Goal: Information Seeking & Learning: Learn about a topic

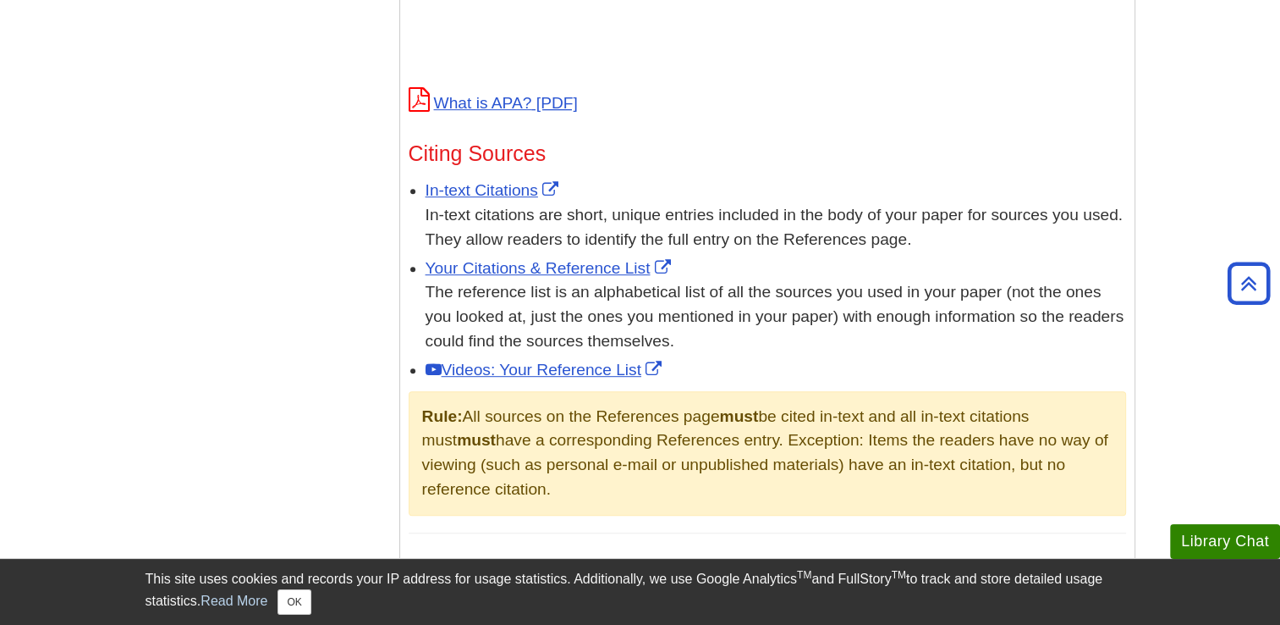
scroll to position [896, 0]
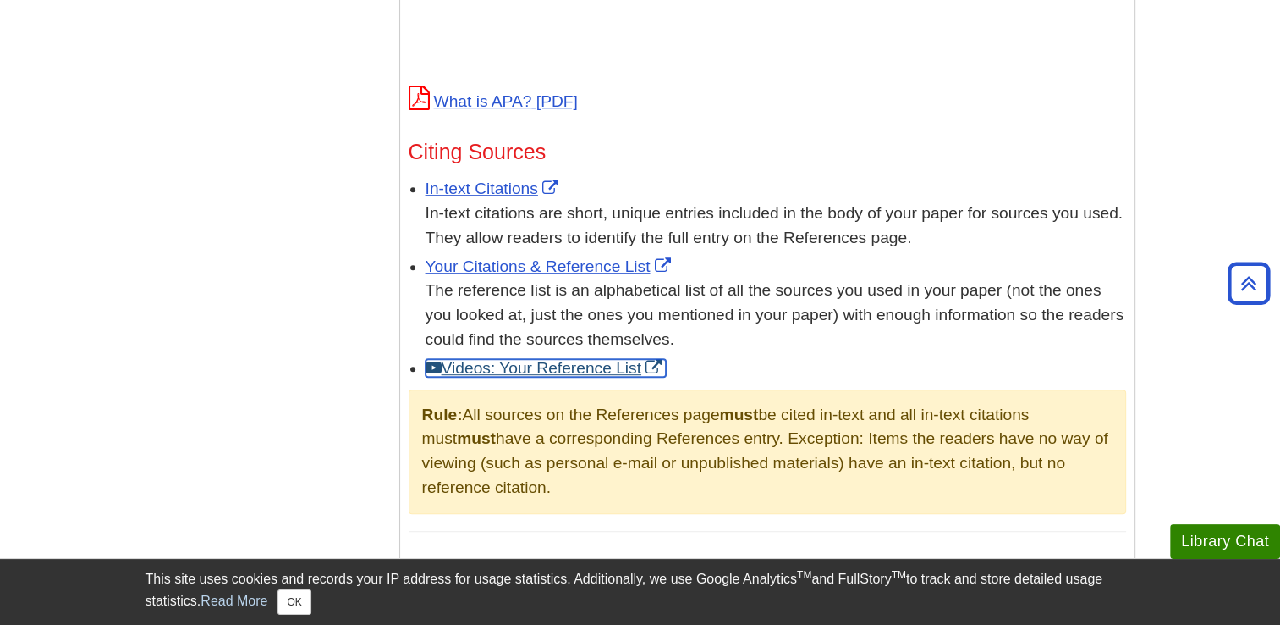
click at [536, 359] on link "Videos: Your Reference List" at bounding box center [546, 368] width 240 height 18
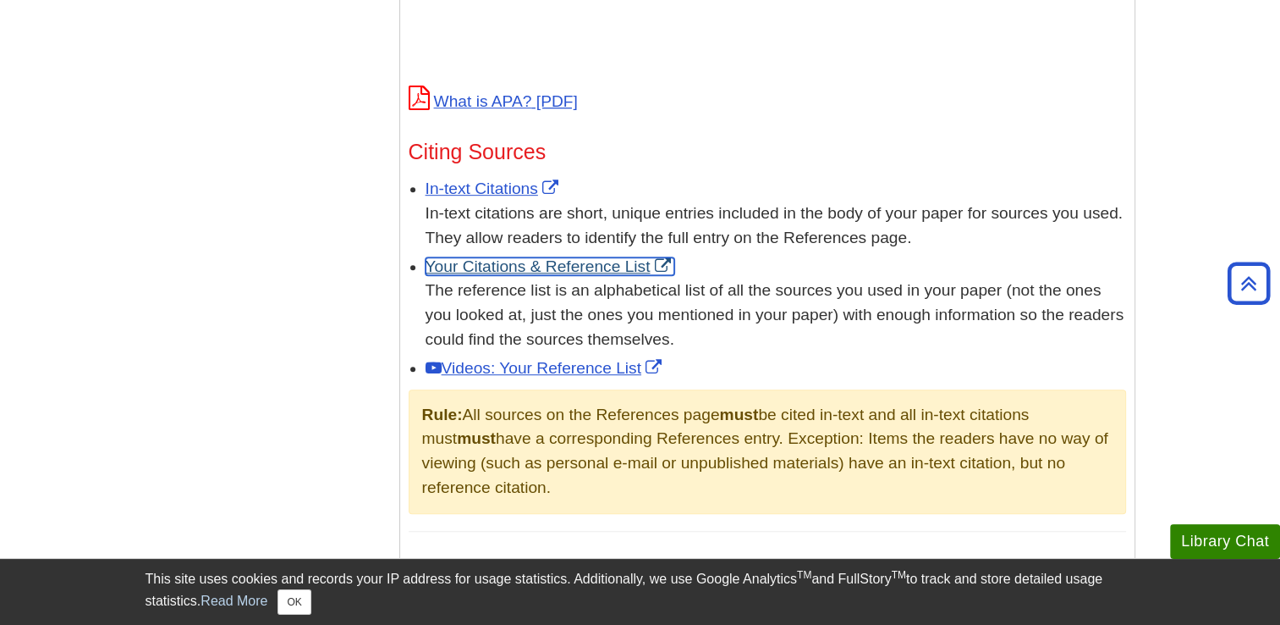
click at [564, 263] on link "Your Citations & Reference List" at bounding box center [551, 266] width 250 height 18
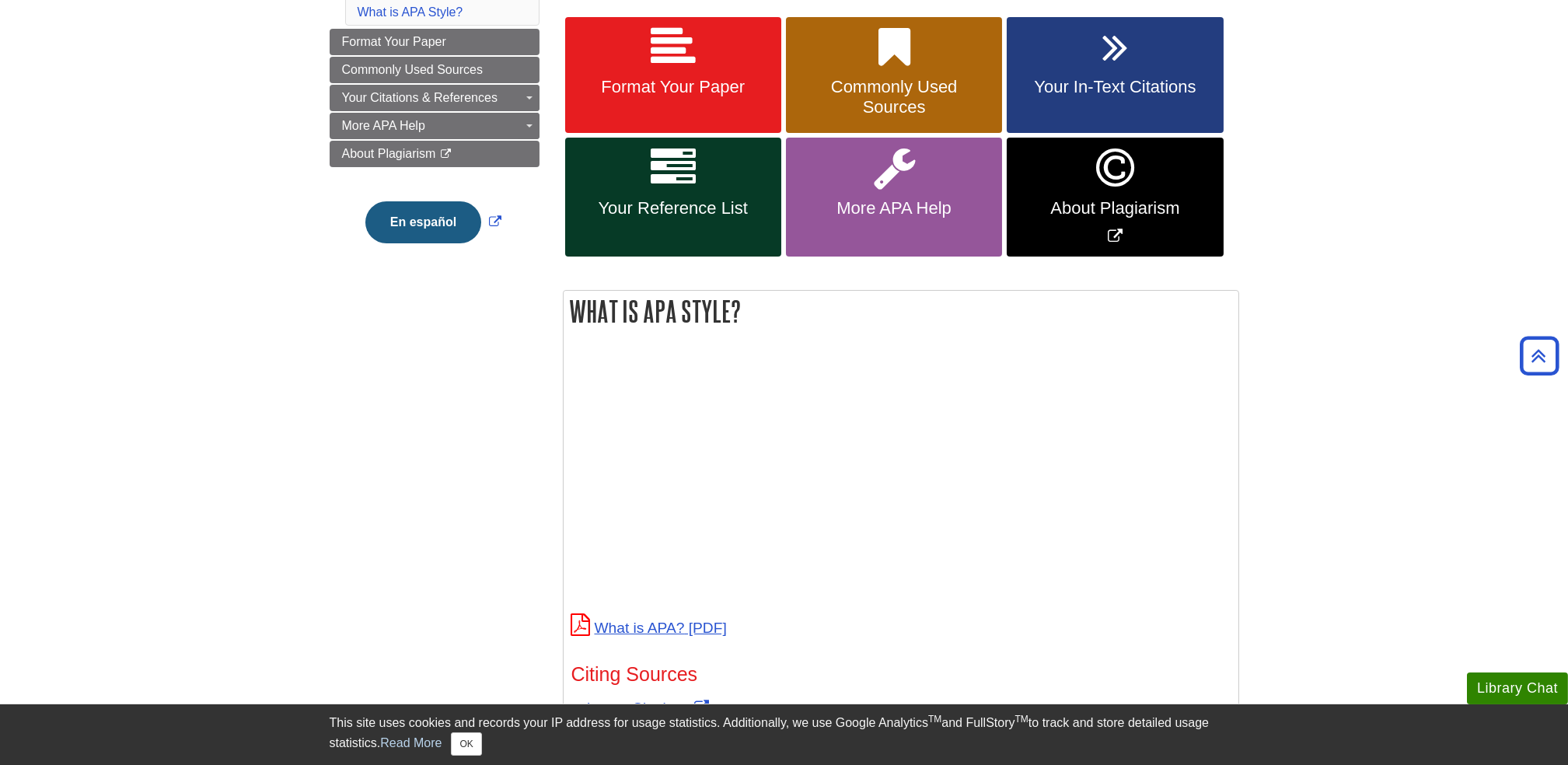
scroll to position [284, 0]
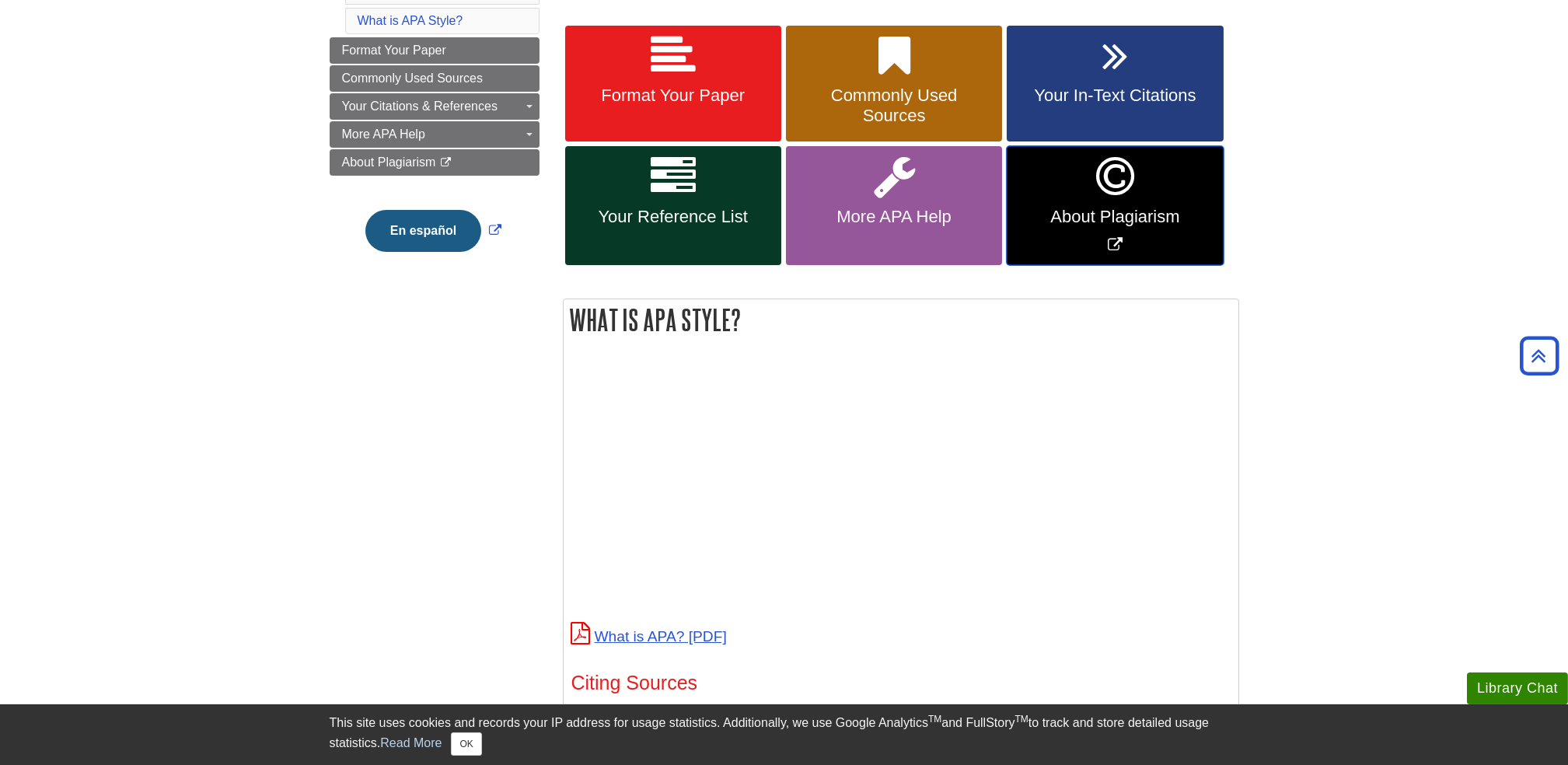
click at [1134, 188] on icon "Link opens in new window" at bounding box center [1114, 176] width 38 height 45
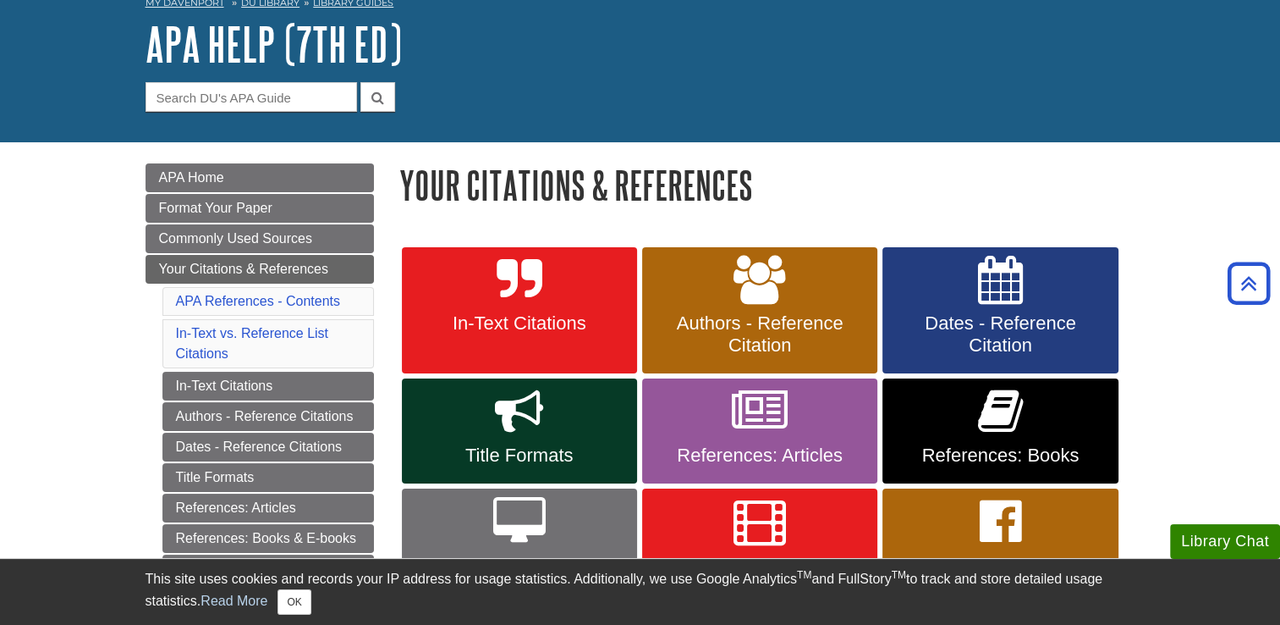
scroll to position [88, 0]
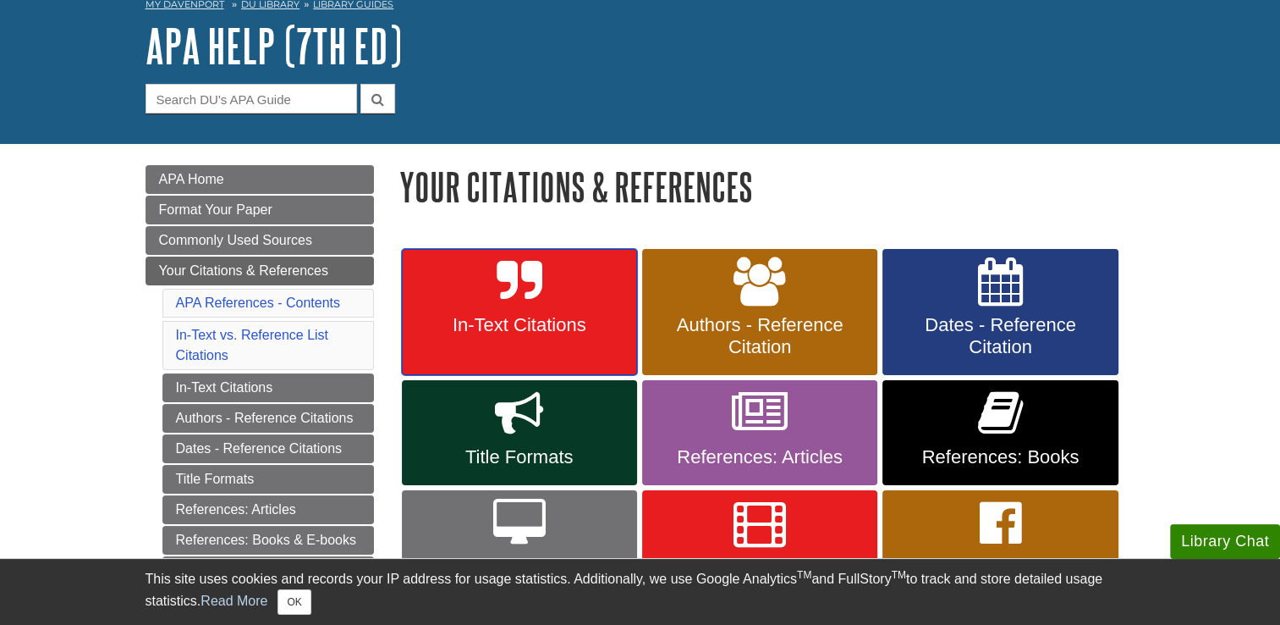
click at [541, 314] on span "In-Text Citations" at bounding box center [520, 325] width 210 height 22
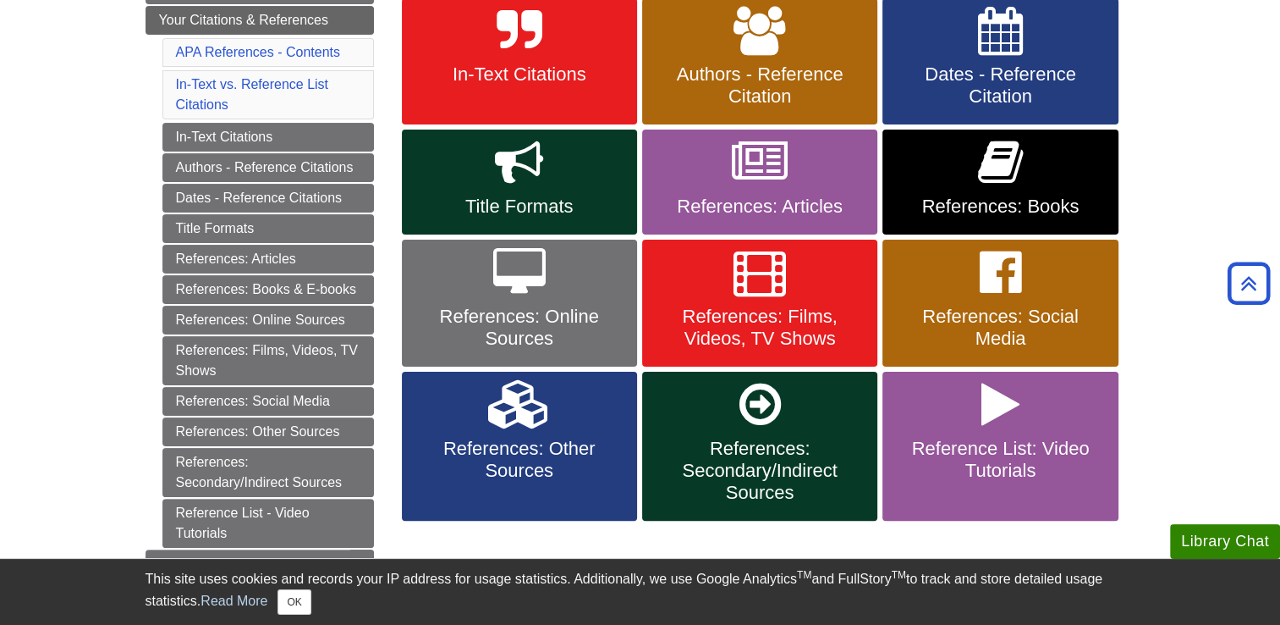
scroll to position [340, 0]
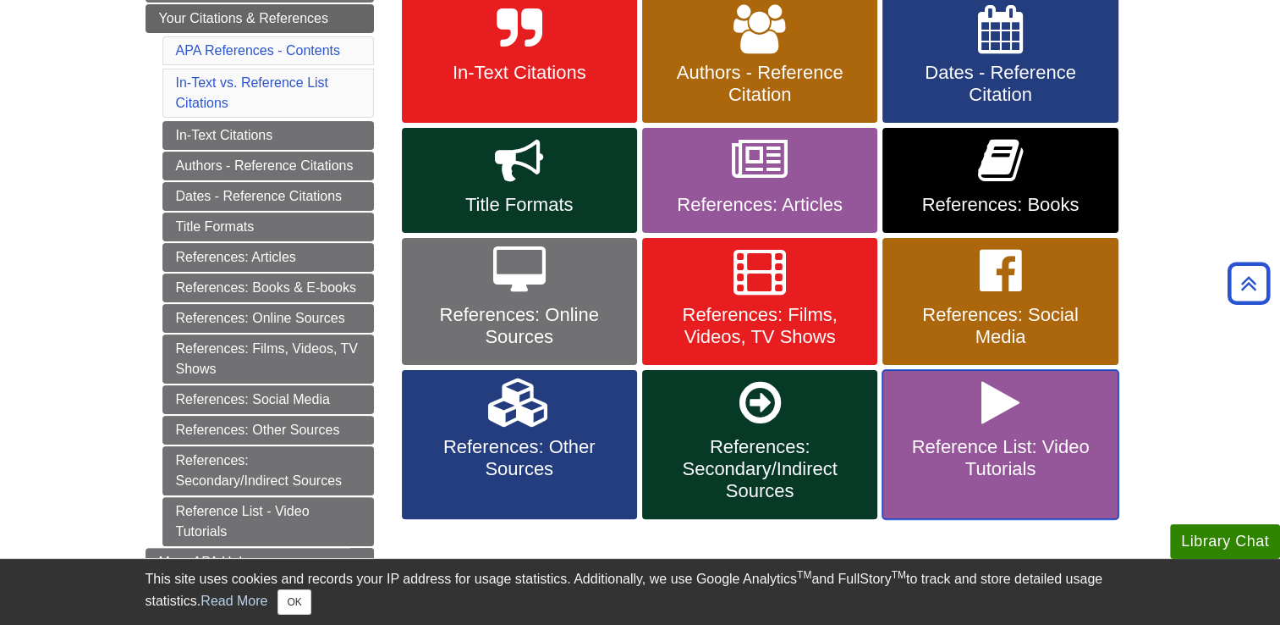
click at [1011, 431] on link "Reference List: Video Tutorials" at bounding box center [1000, 444] width 235 height 149
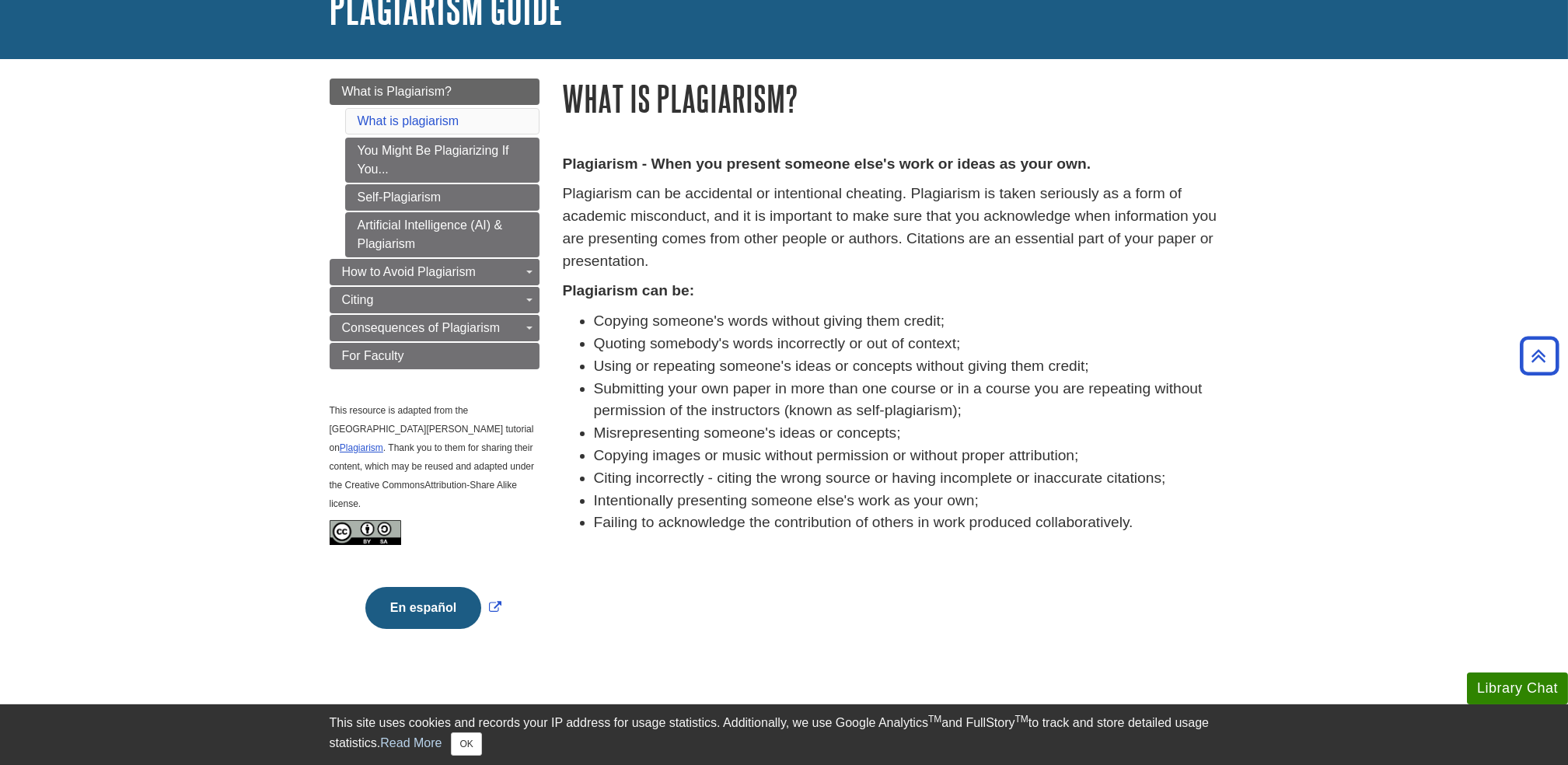
scroll to position [107, 0]
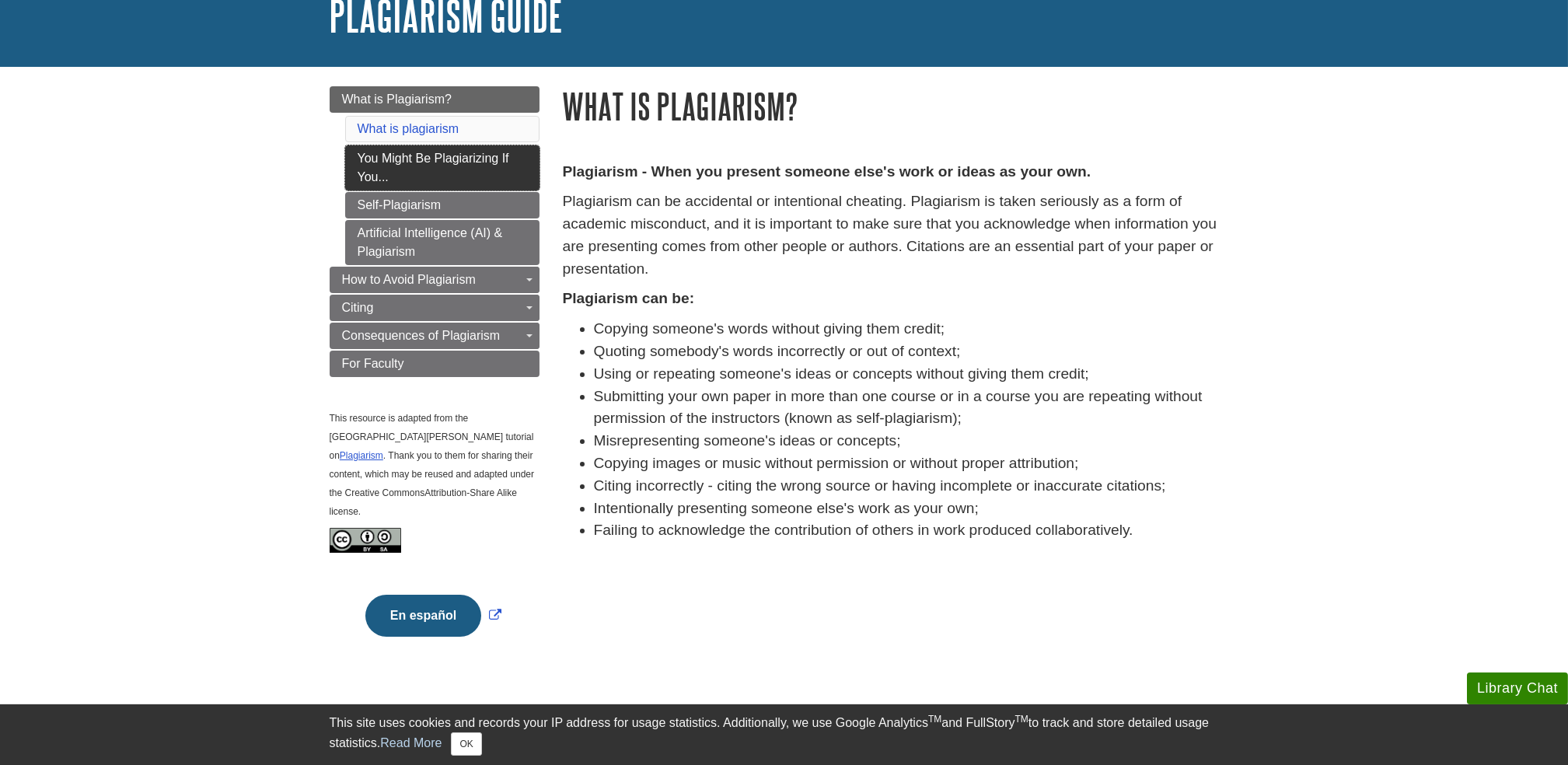
click at [437, 168] on link "You Might Be Plagiarizing If You..." at bounding box center [443, 167] width 195 height 45
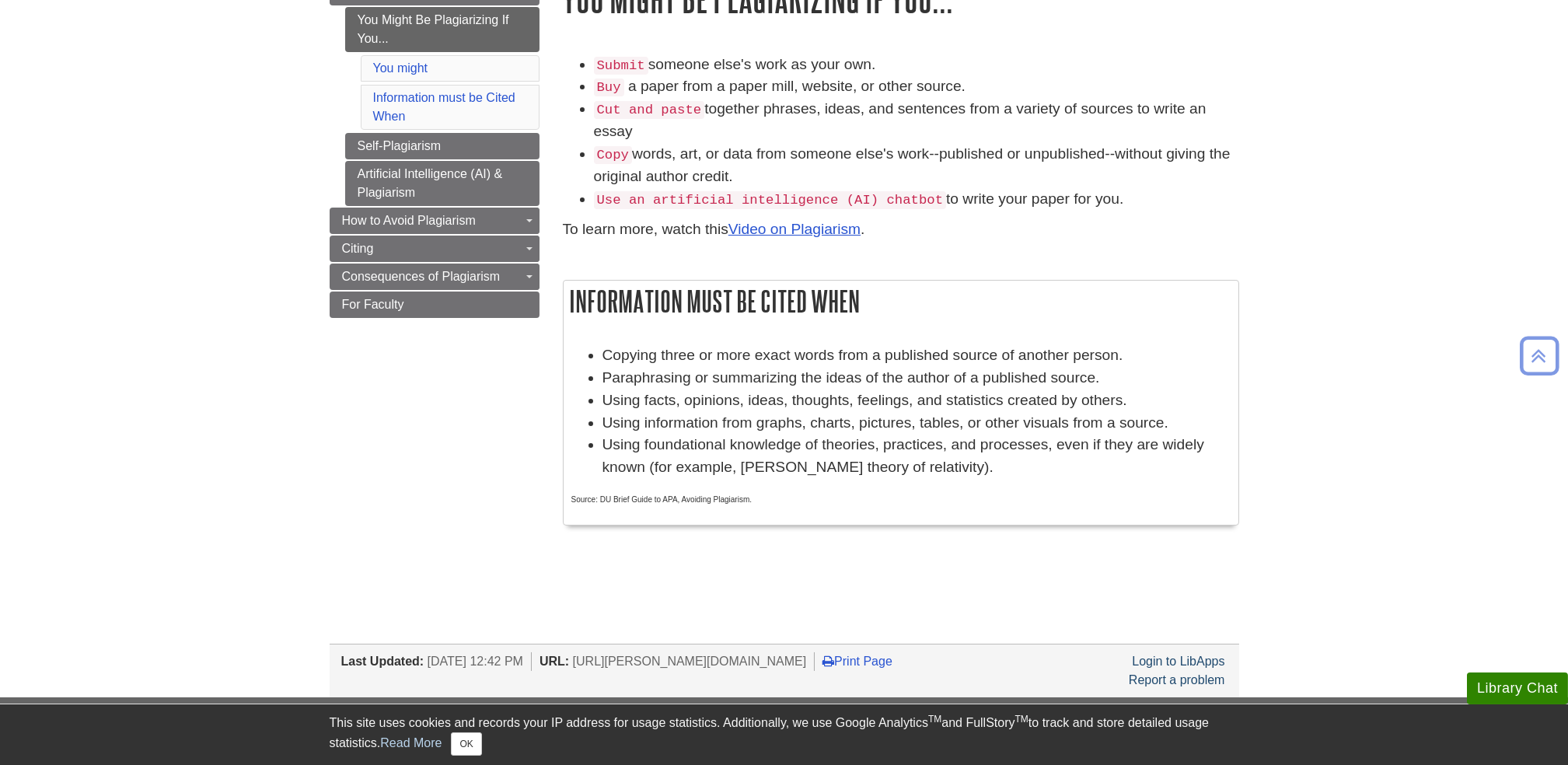
scroll to position [214, 0]
click at [495, 149] on link "Self-Plagiarism" at bounding box center [443, 147] width 195 height 27
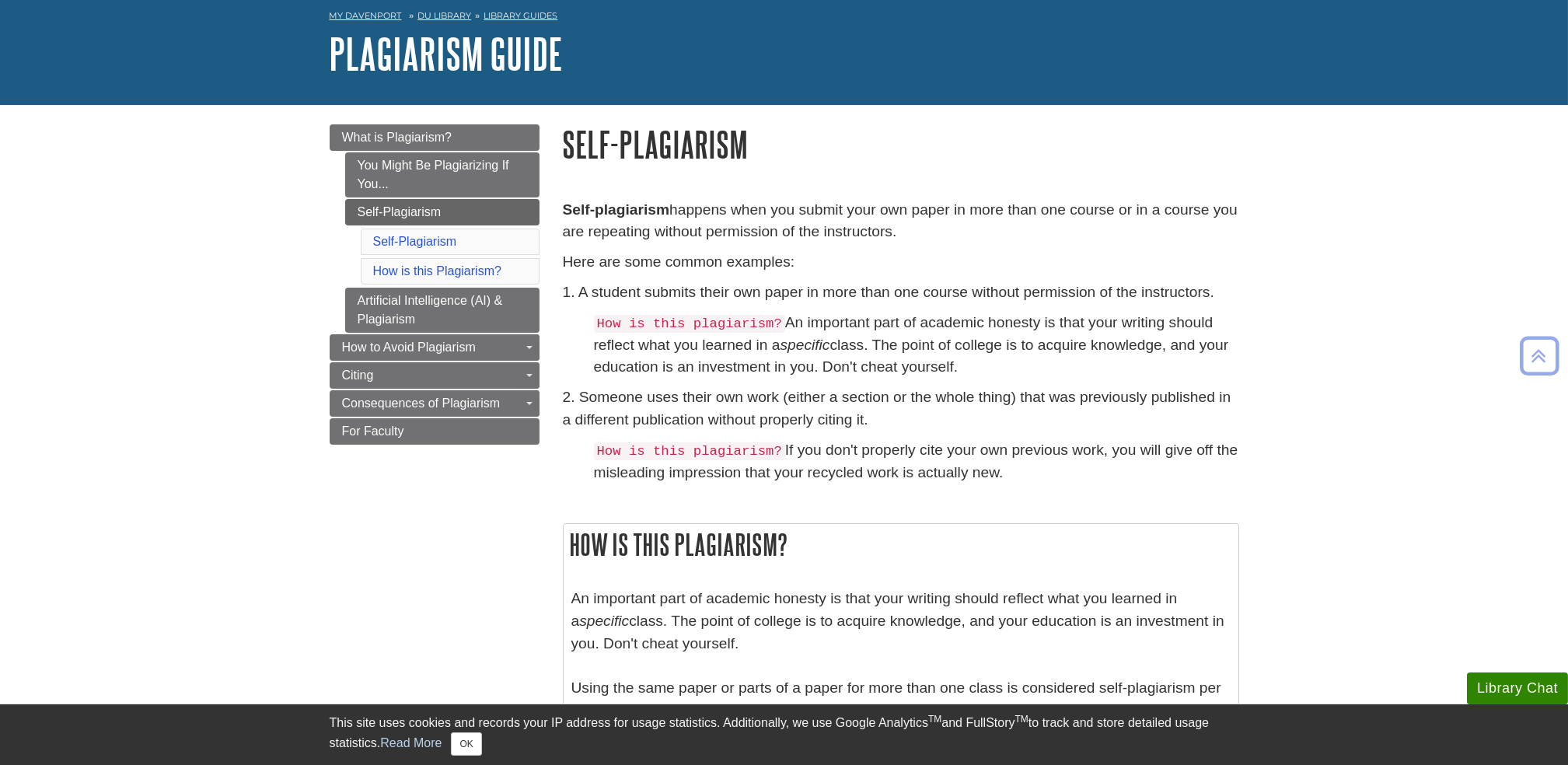
scroll to position [68, 0]
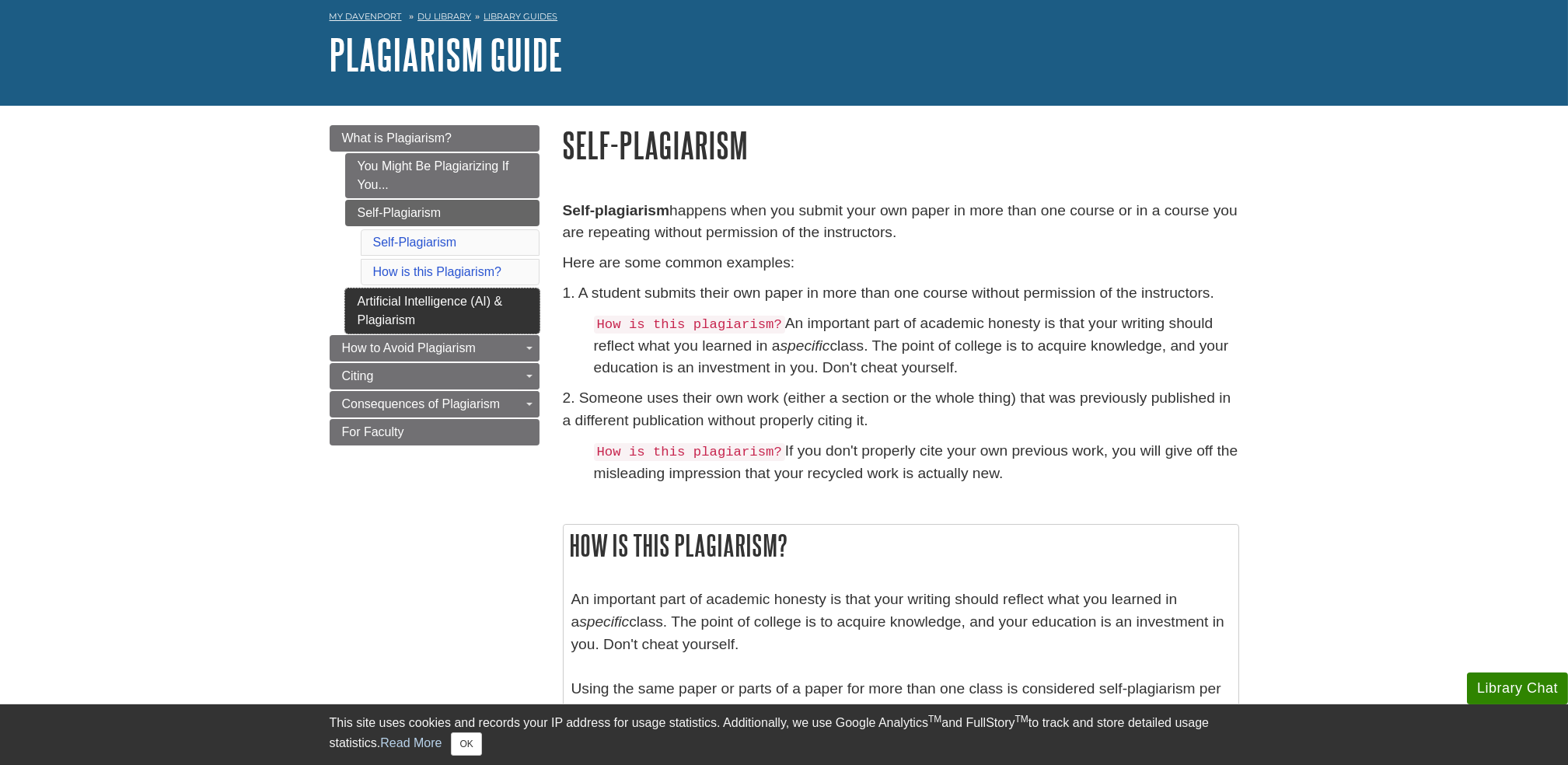
click at [443, 313] on link "Artificial Intelligence (AI) & Plagiarism" at bounding box center [443, 310] width 195 height 45
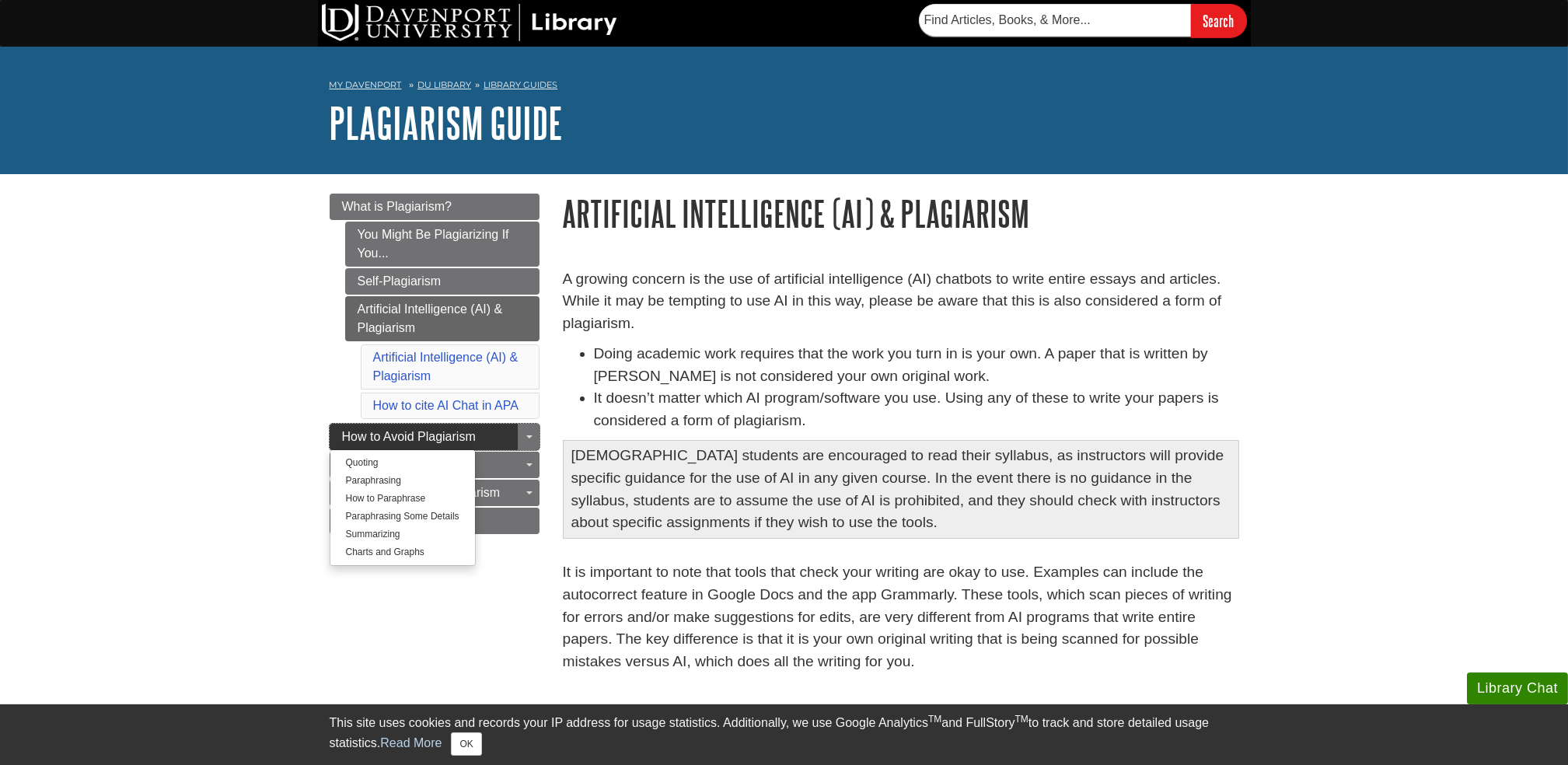
click at [419, 437] on span "How to Avoid Plagiarism" at bounding box center [409, 436] width 134 height 13
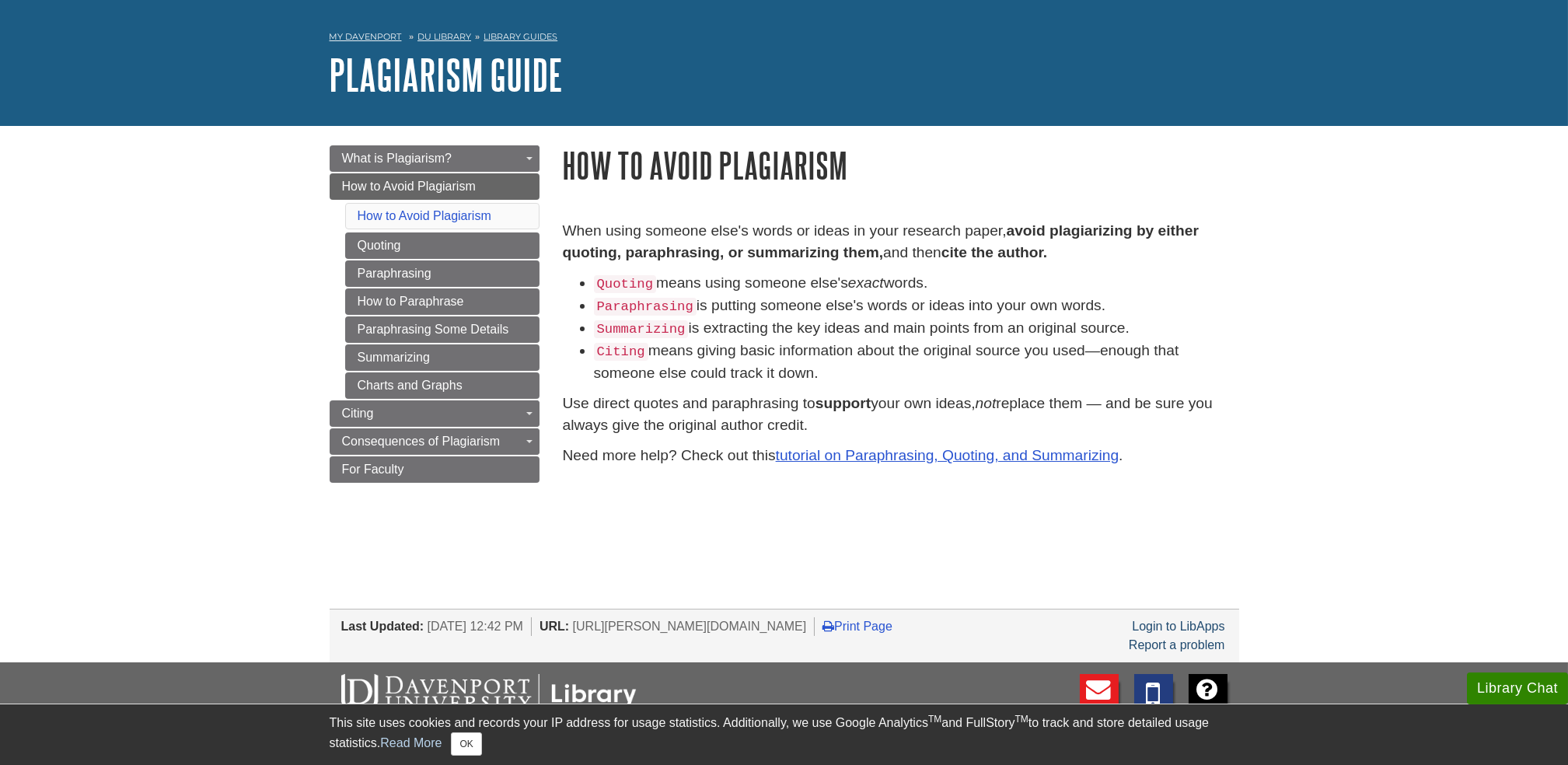
scroll to position [48, 0]
click at [468, 255] on link "Quoting" at bounding box center [443, 246] width 195 height 27
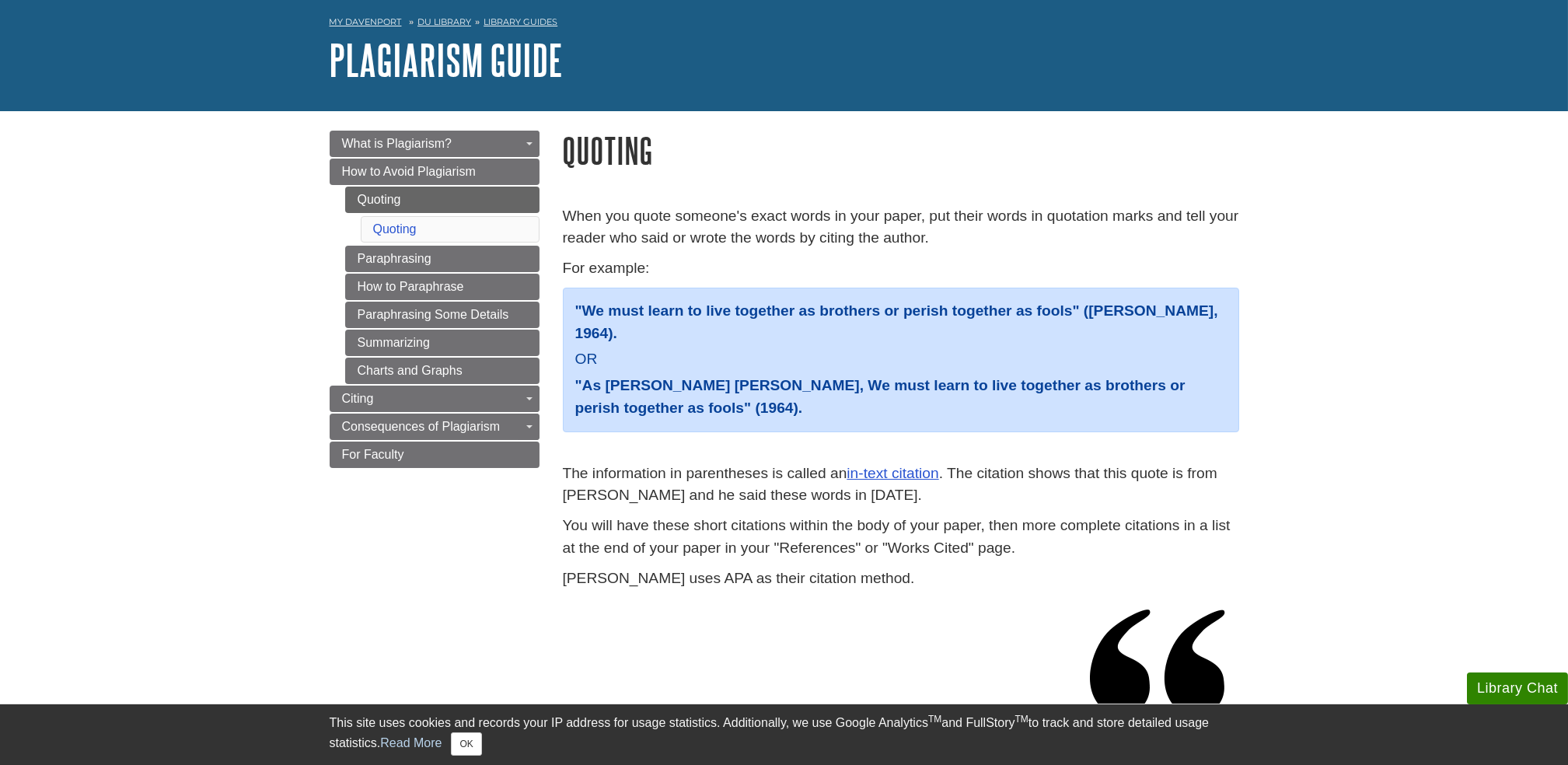
scroll to position [64, 0]
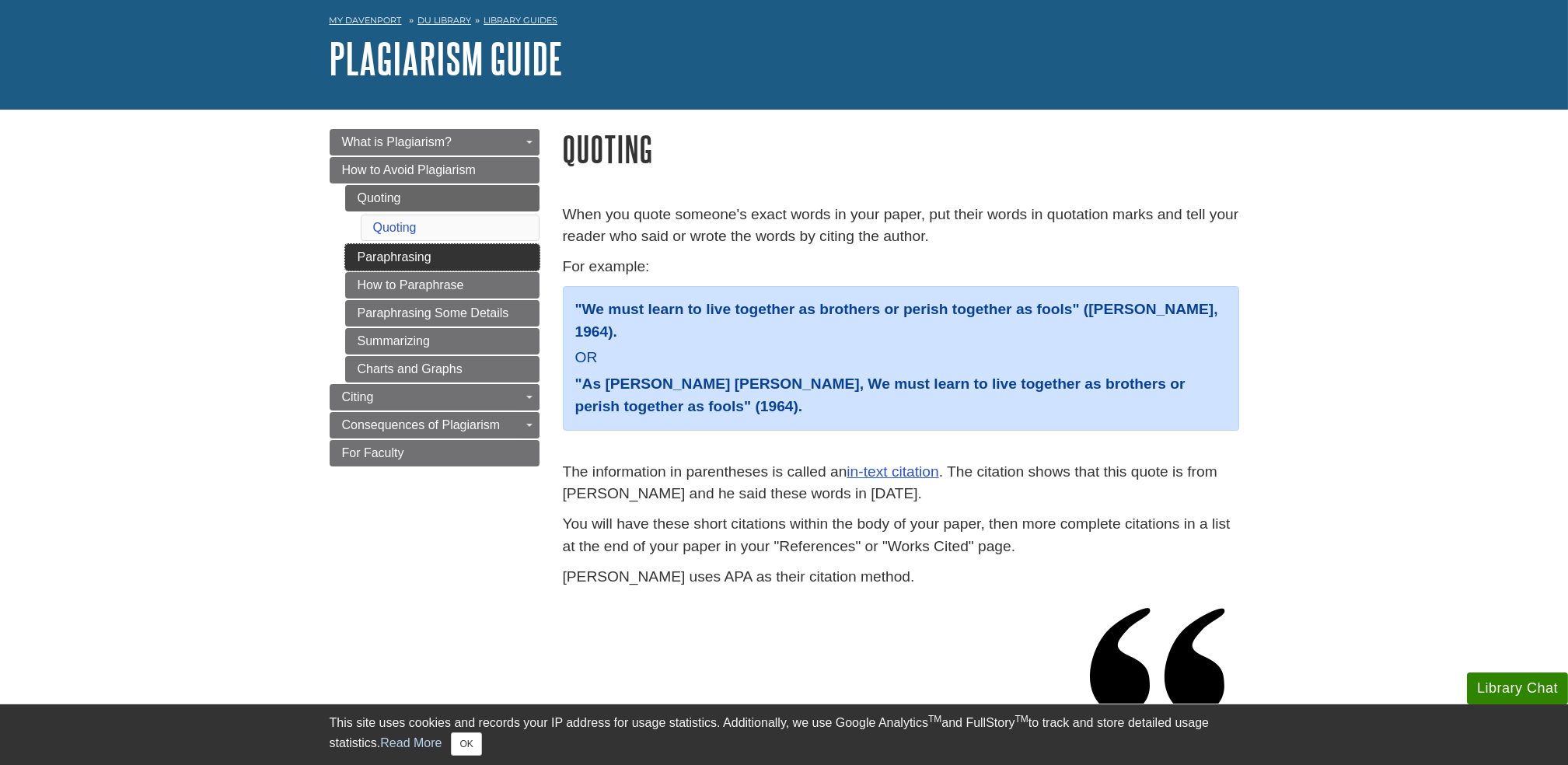
click at [417, 260] on link "Paraphrasing" at bounding box center [443, 257] width 195 height 27
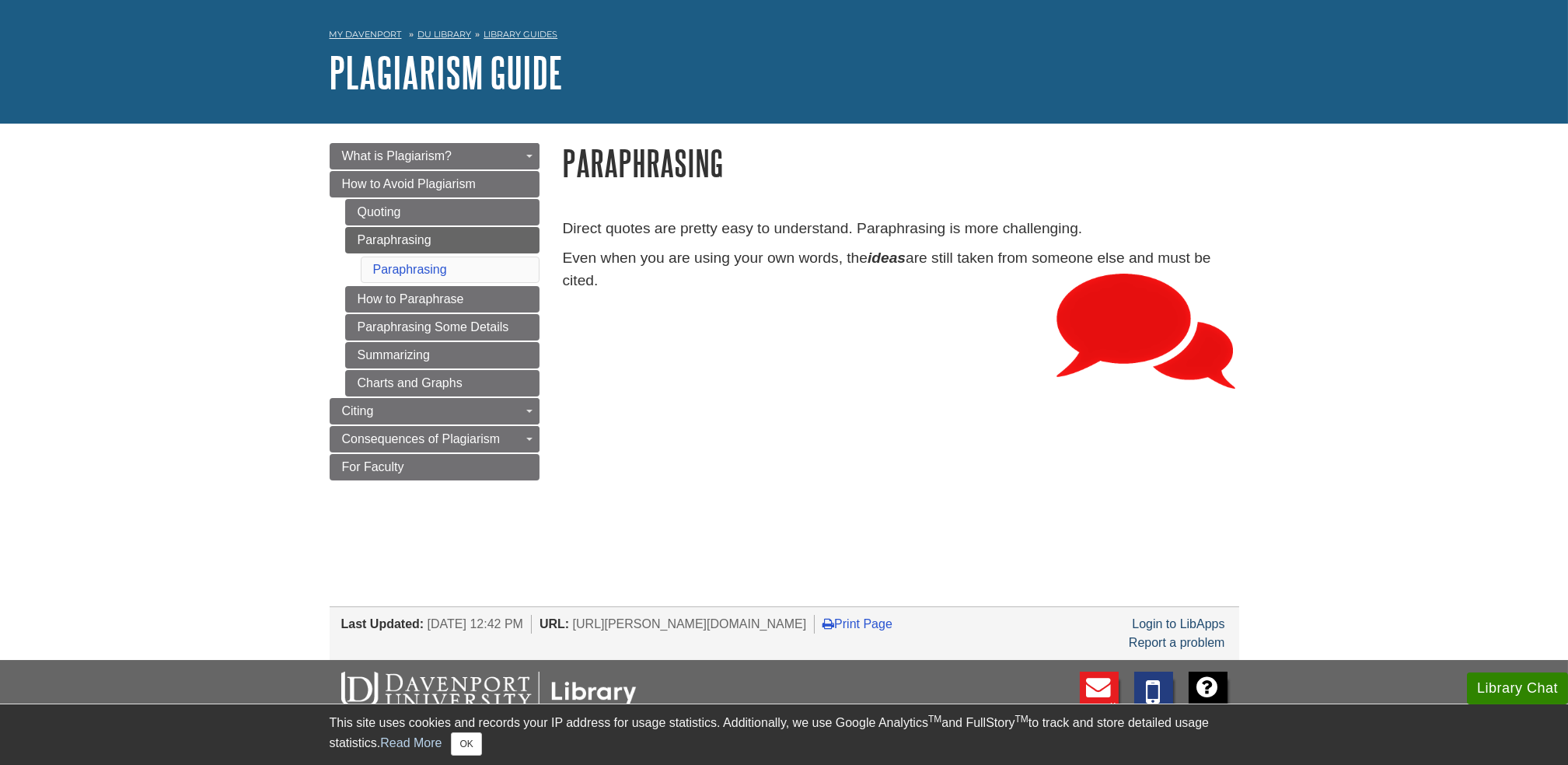
scroll to position [58, 0]
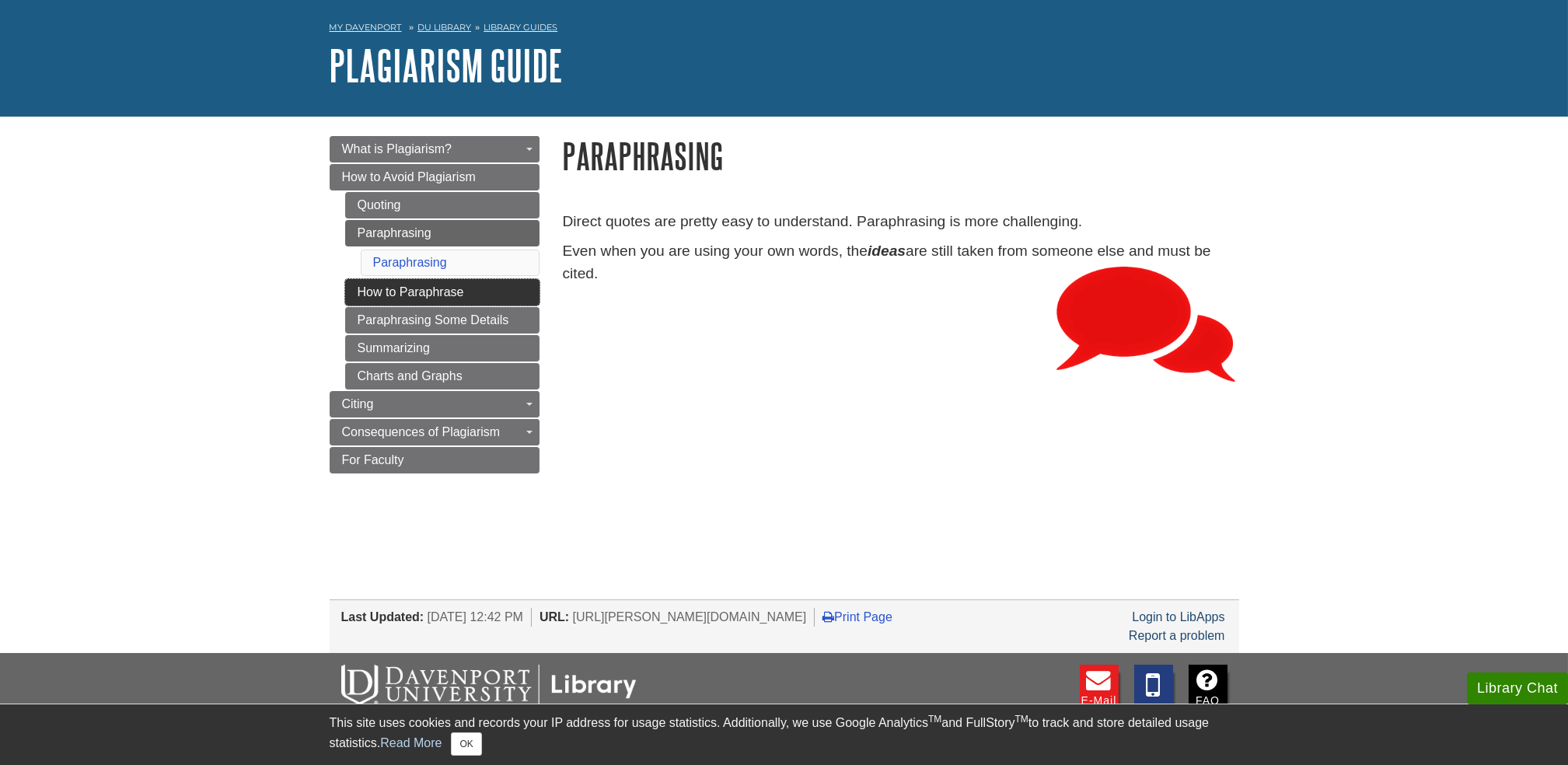
click at [480, 293] on link "How to Paraphrase" at bounding box center [443, 292] width 195 height 27
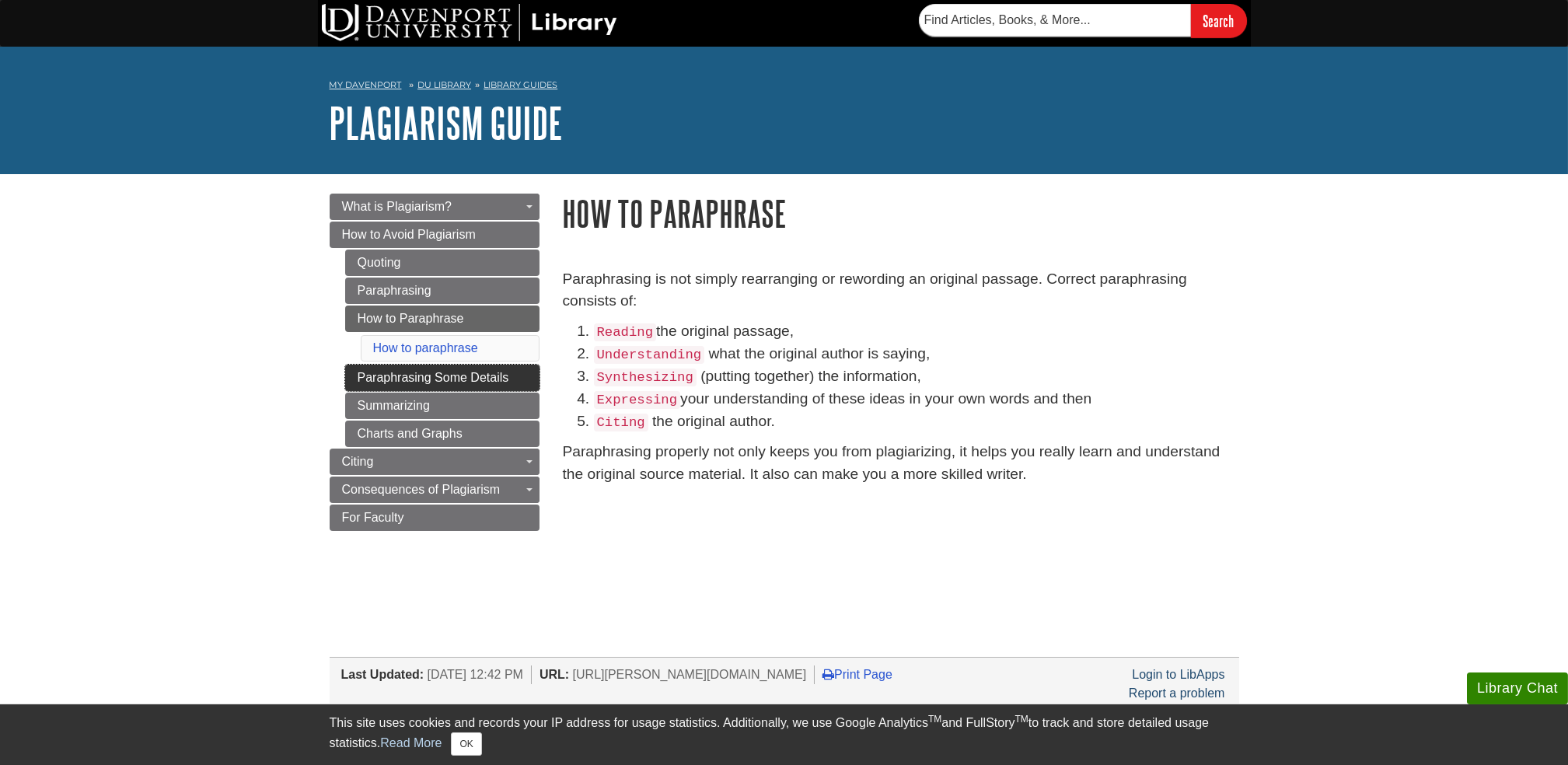
click at [465, 384] on link "Paraphrasing Some Details" at bounding box center [443, 377] width 195 height 27
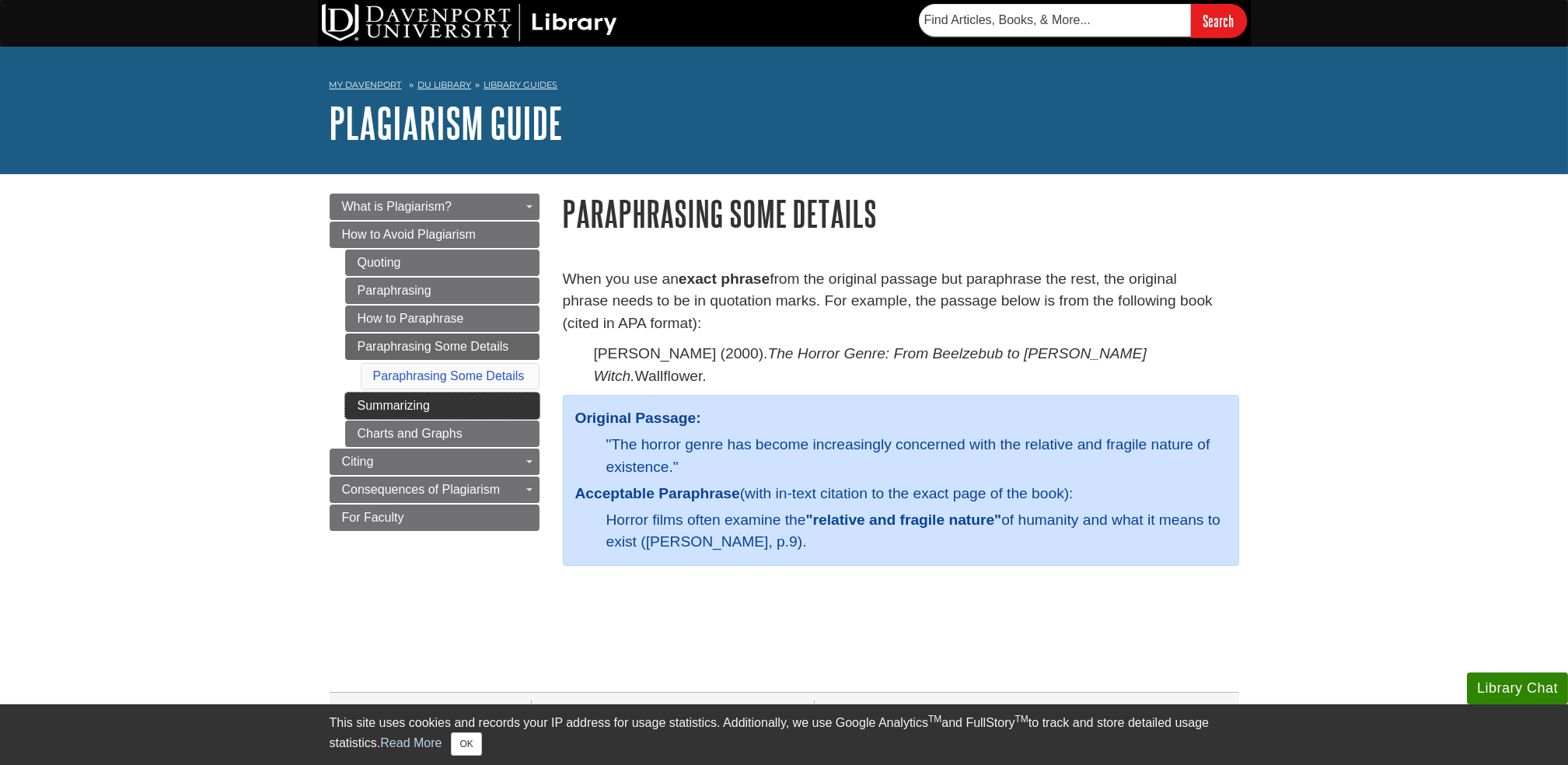
click at [408, 410] on link "Summarizing" at bounding box center [443, 405] width 195 height 27
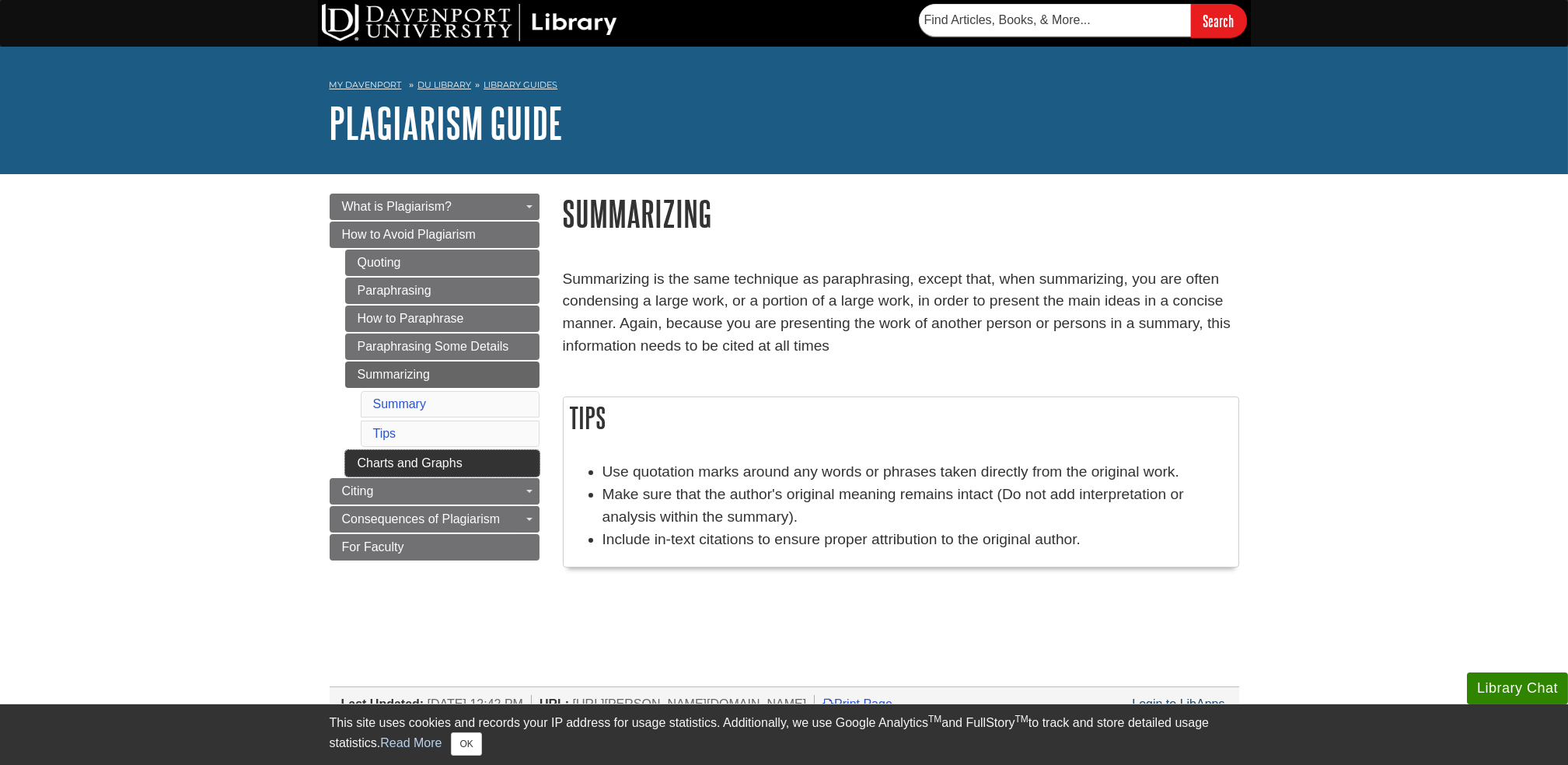
click at [380, 470] on link "Charts and Graphs" at bounding box center [443, 463] width 195 height 27
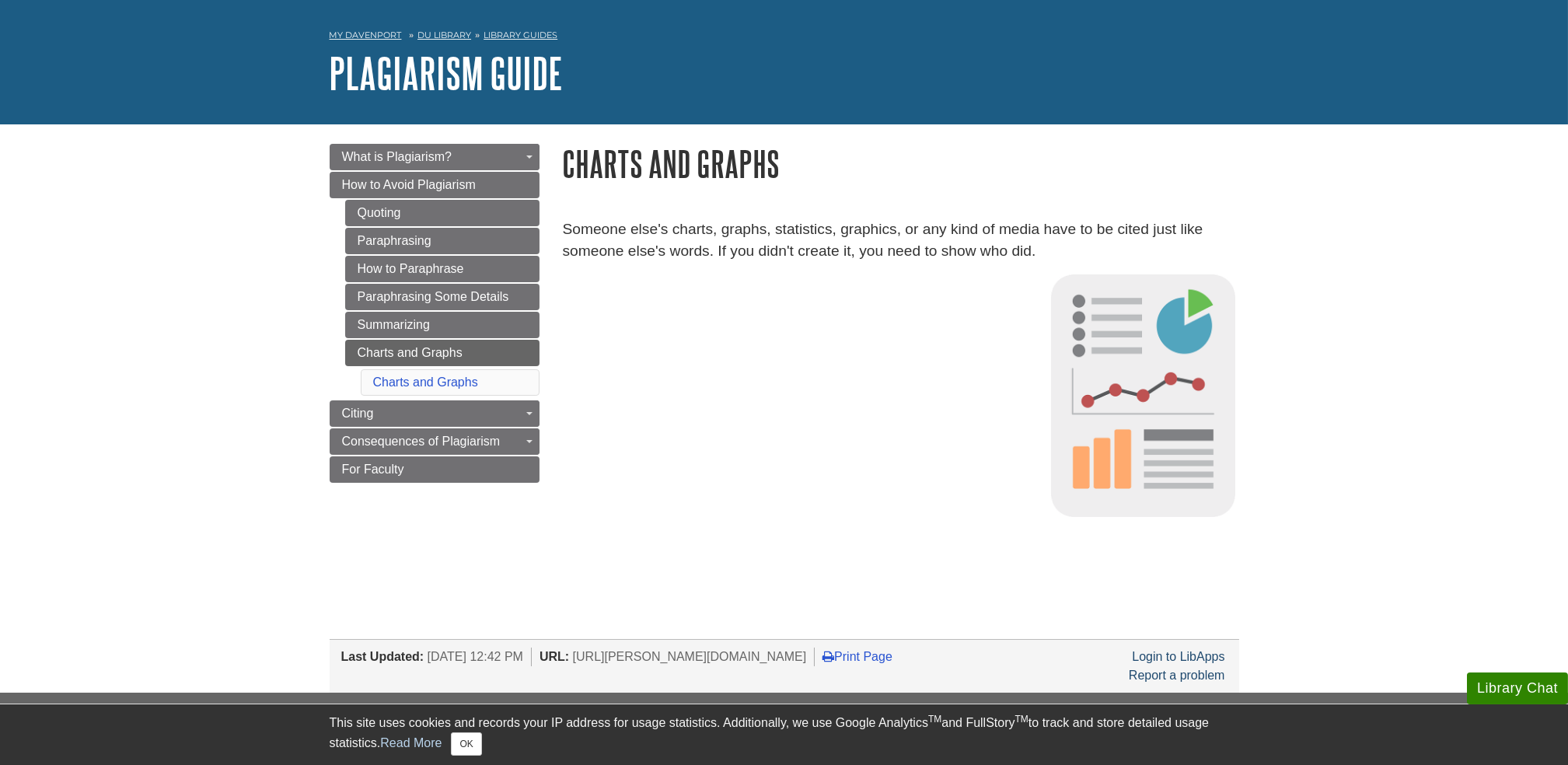
scroll to position [52, 0]
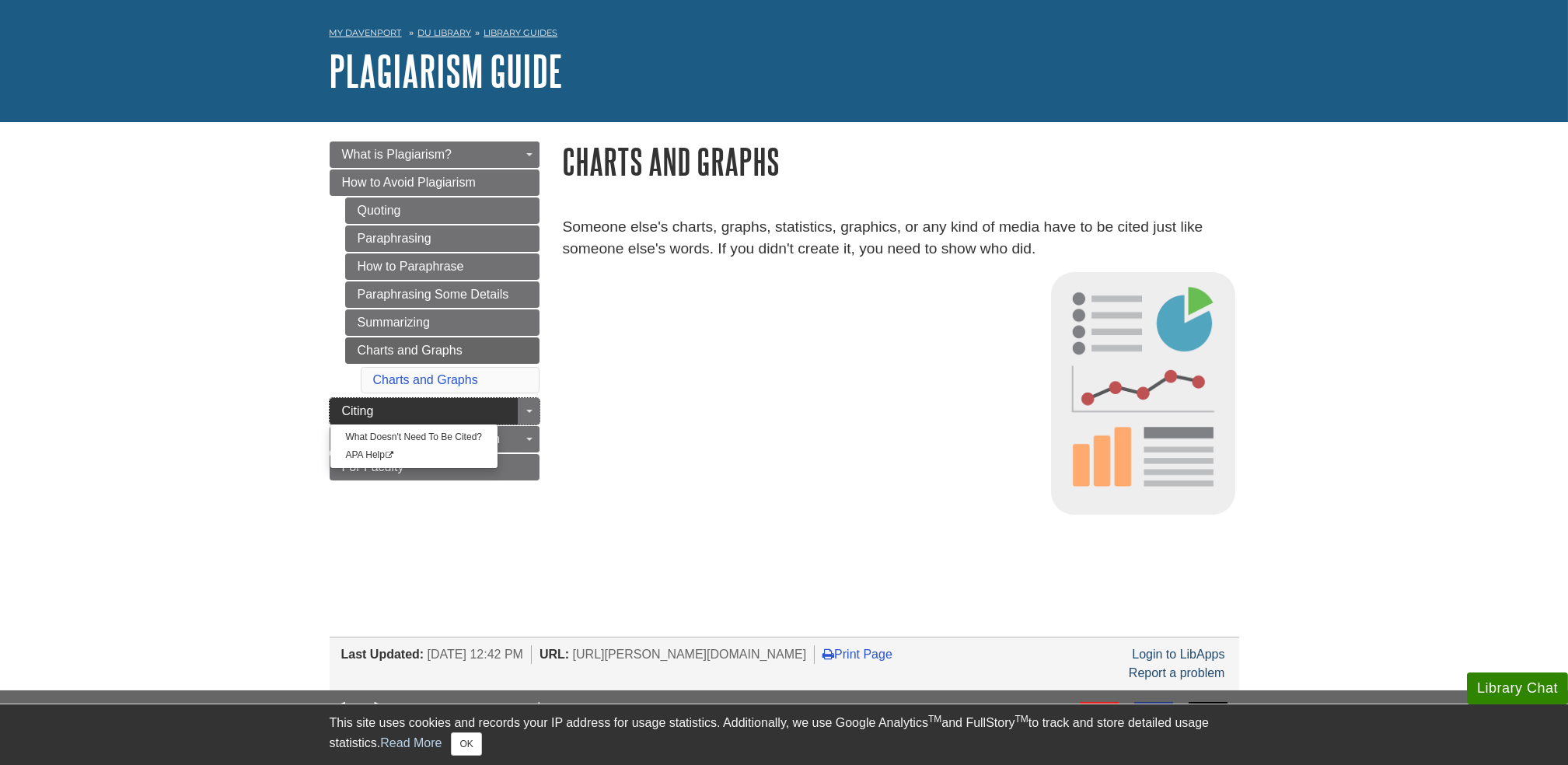
click at [457, 406] on link "Citing" at bounding box center [434, 411] width 210 height 27
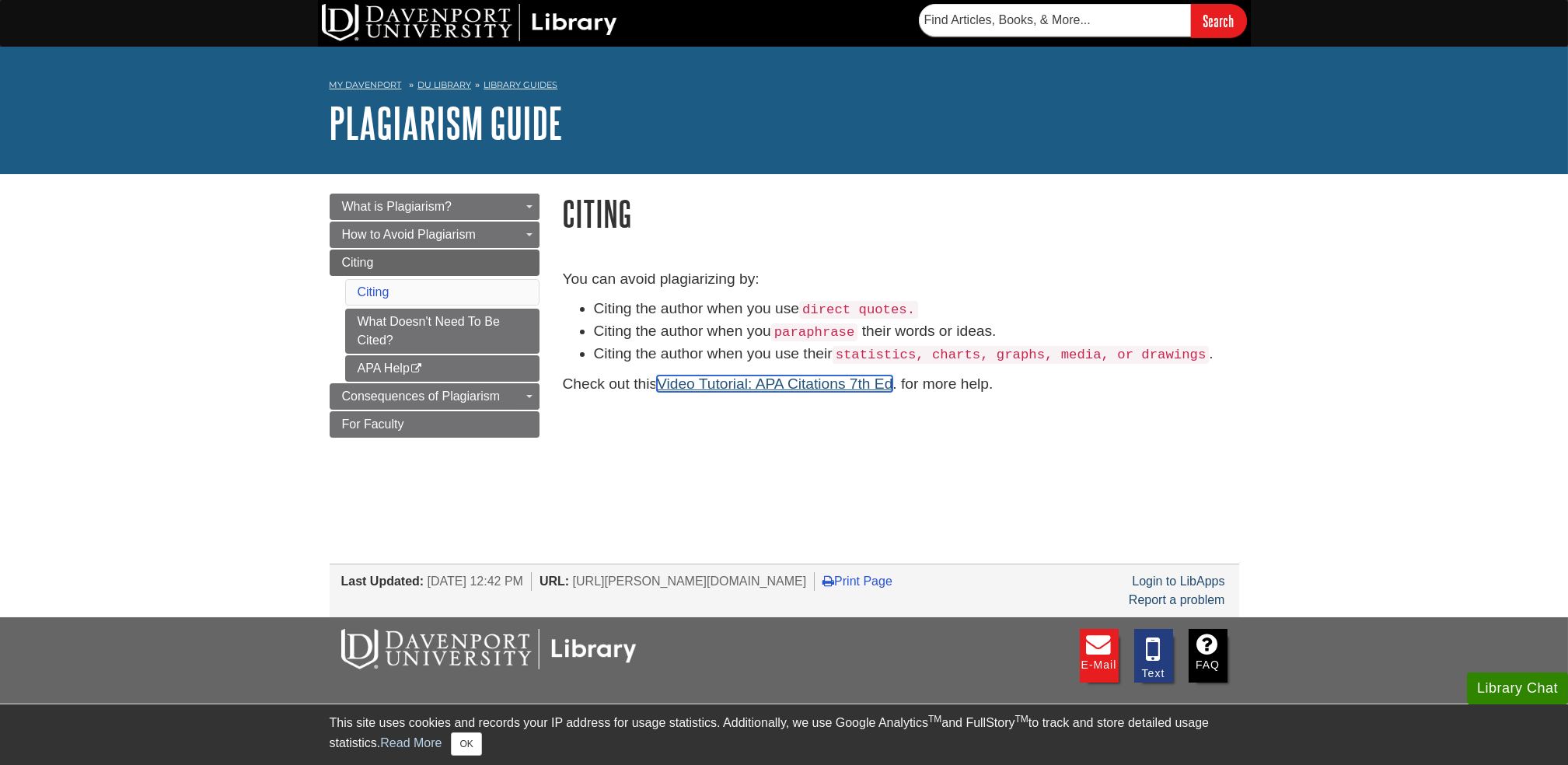
click at [738, 377] on link "Video Tutorial: APA Citations 7th Ed" at bounding box center [774, 384] width 235 height 17
